Goal: Transaction & Acquisition: Purchase product/service

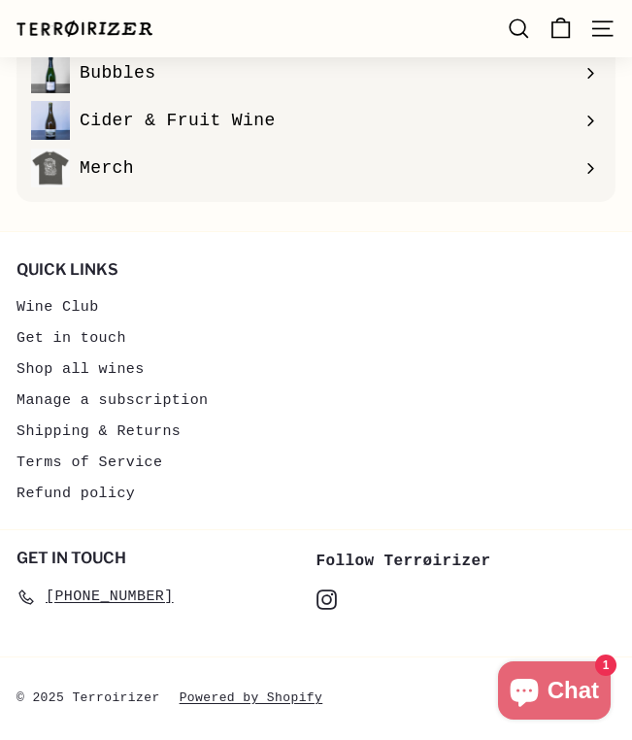
scroll to position [4602, 0]
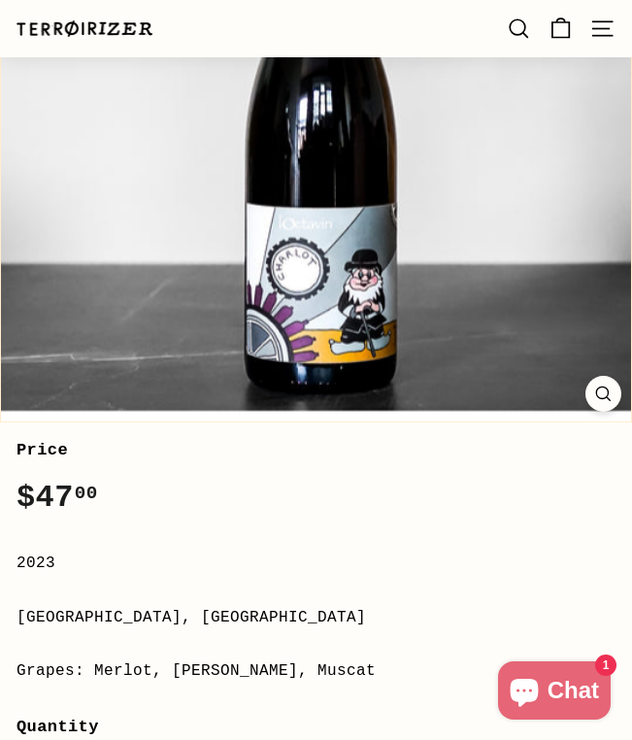
scroll to position [473, 0]
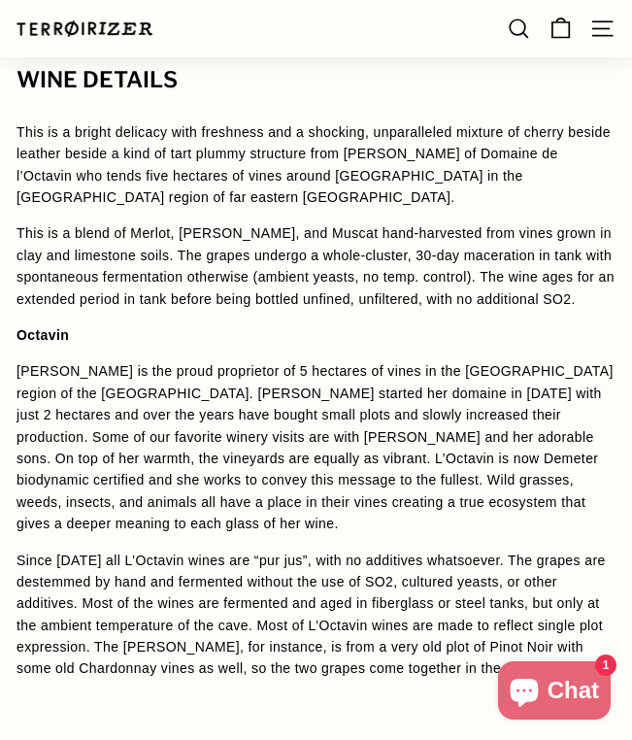
scroll to position [2095, 0]
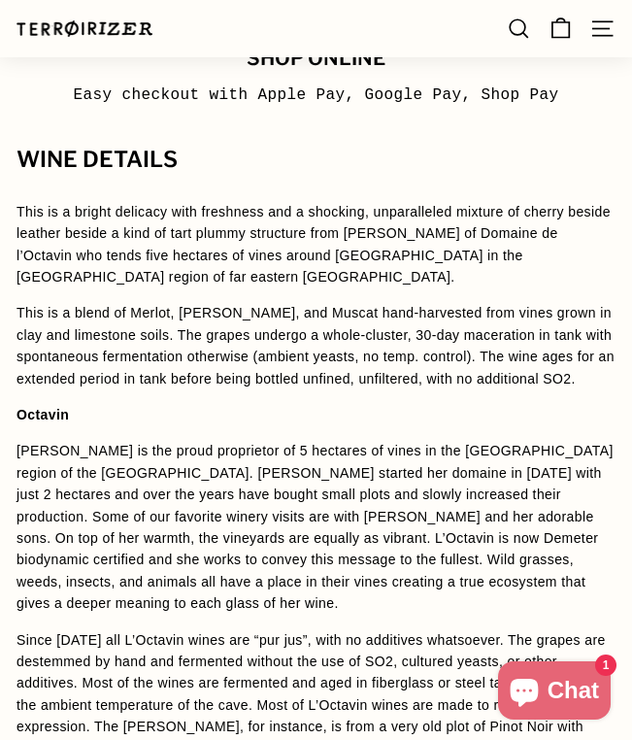
scroll to position [2024, 0]
